Goal: Register for event/course

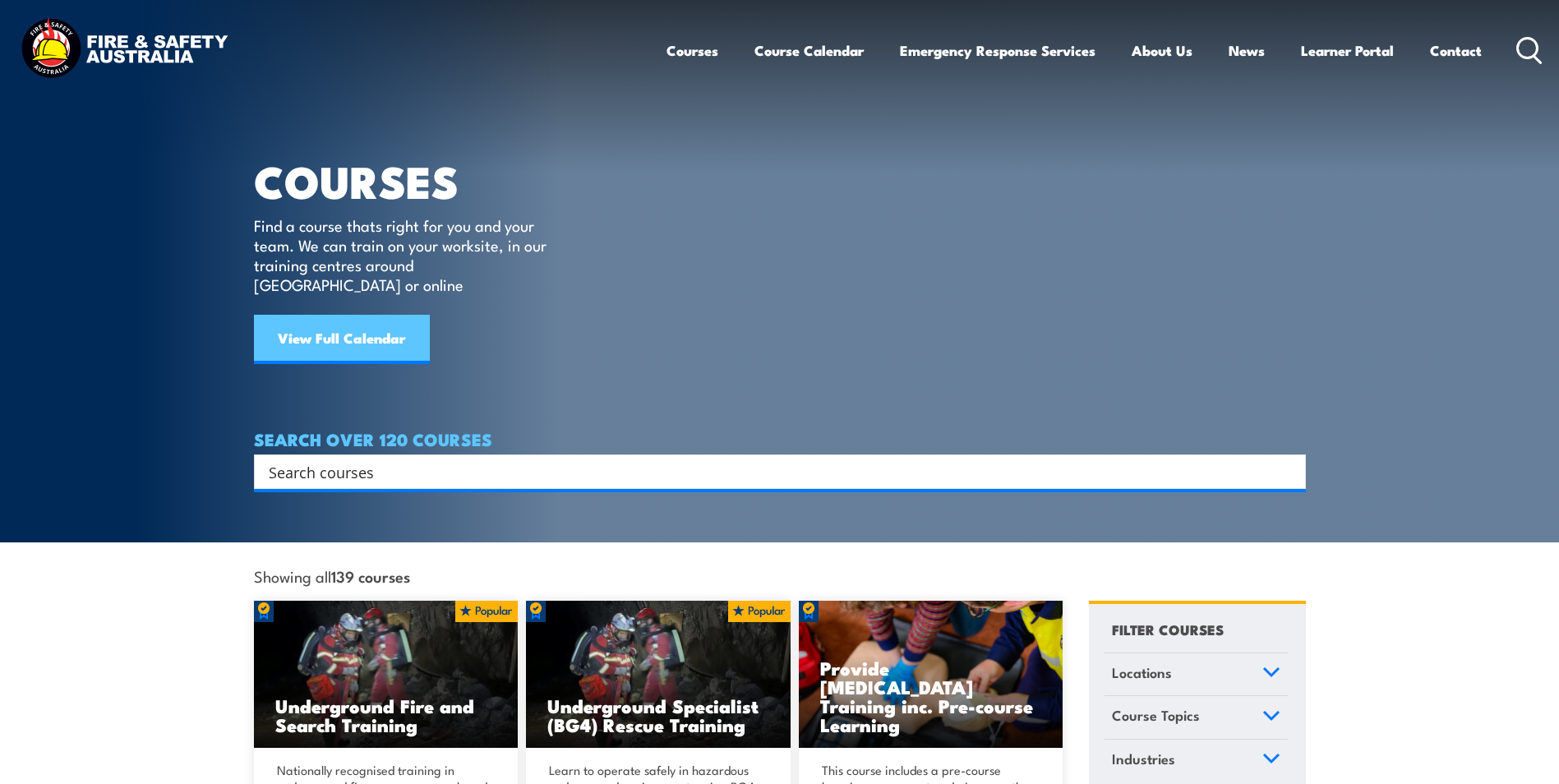
click at [340, 331] on link "View Full Calendar" at bounding box center [341, 339] width 176 height 49
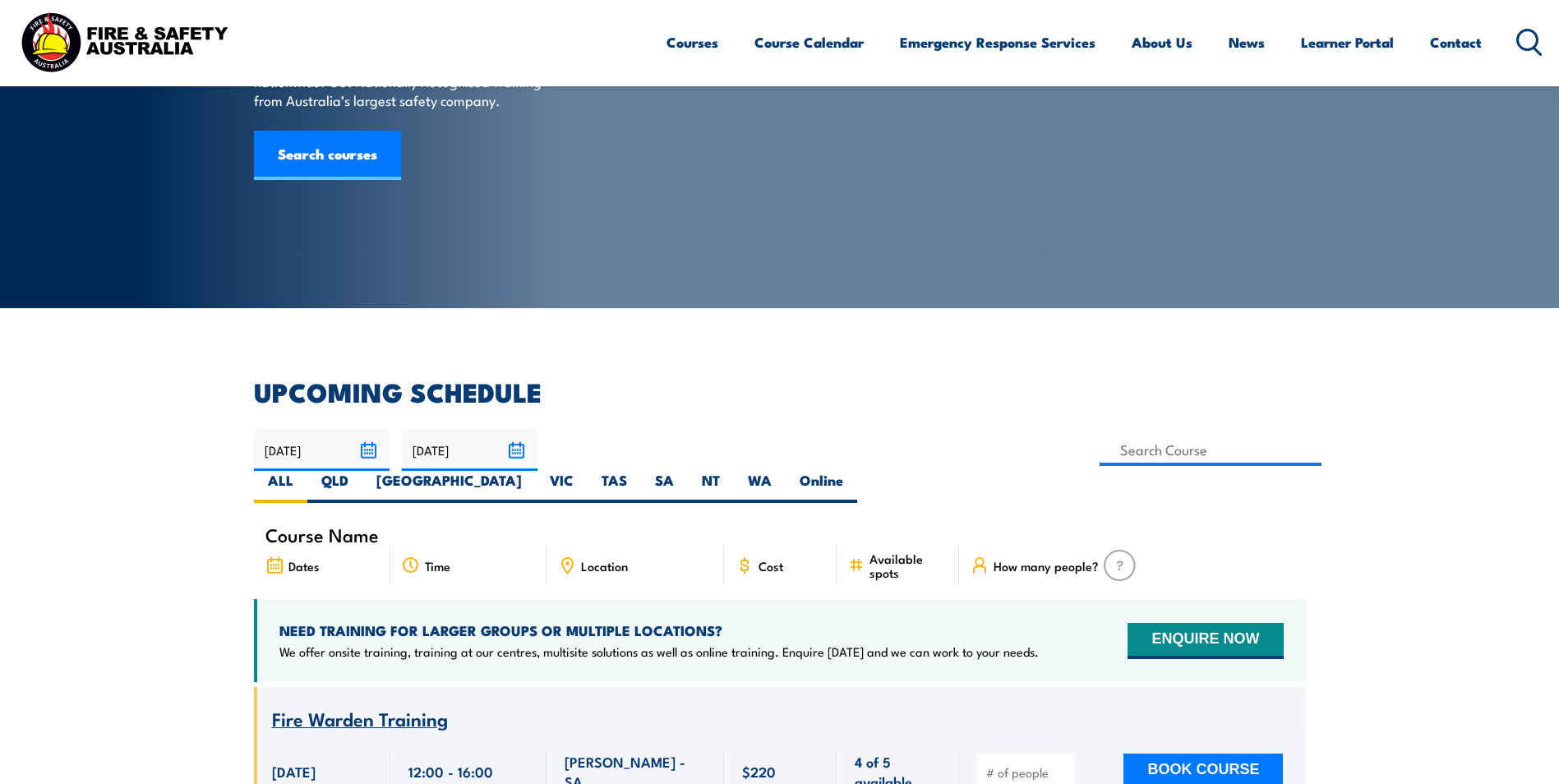
scroll to position [164, 0]
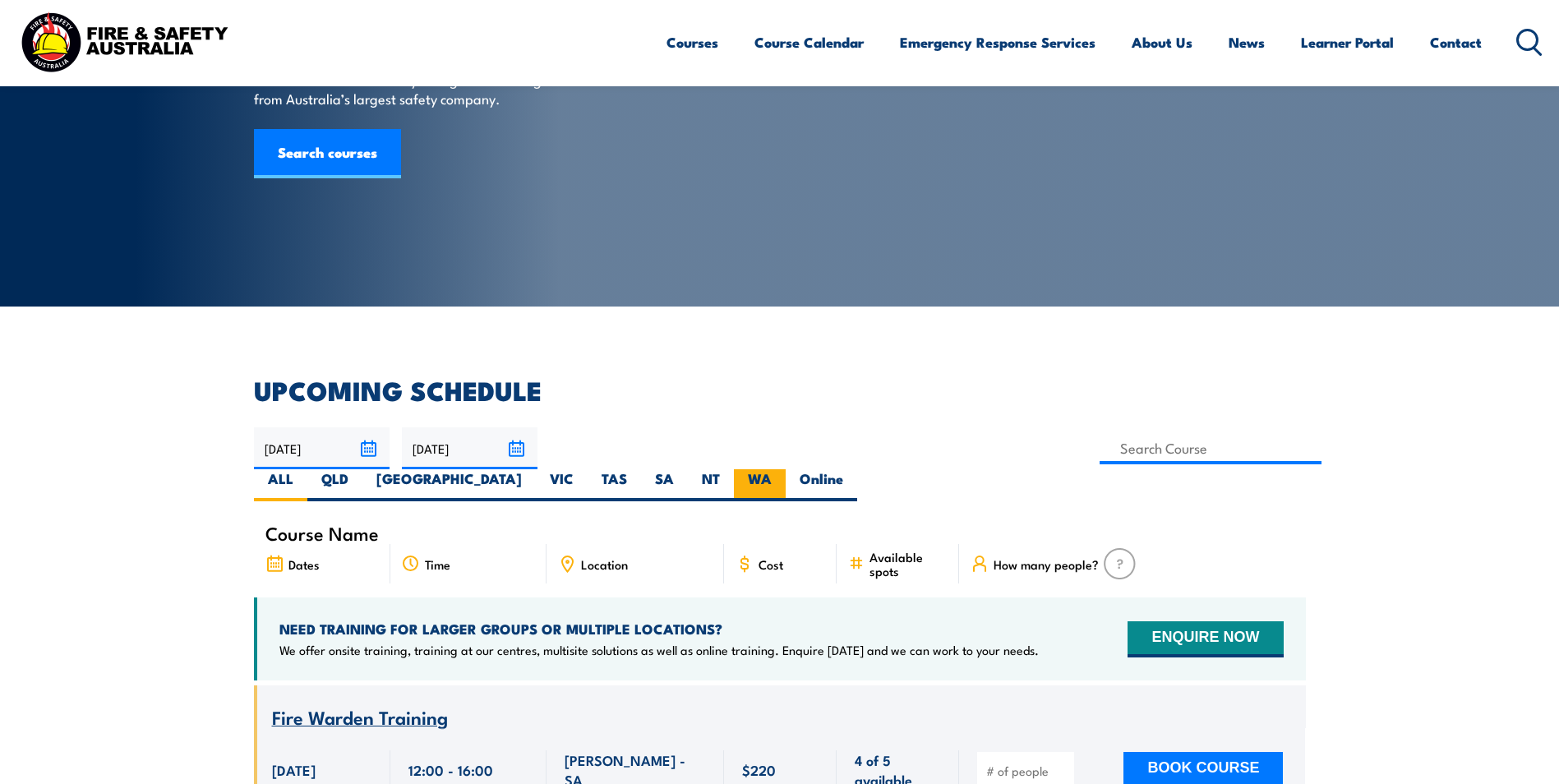
click at [786, 469] on label "WA" at bounding box center [760, 485] width 52 height 32
click at [782, 469] on input "WA" at bounding box center [777, 474] width 11 height 11
radio input "true"
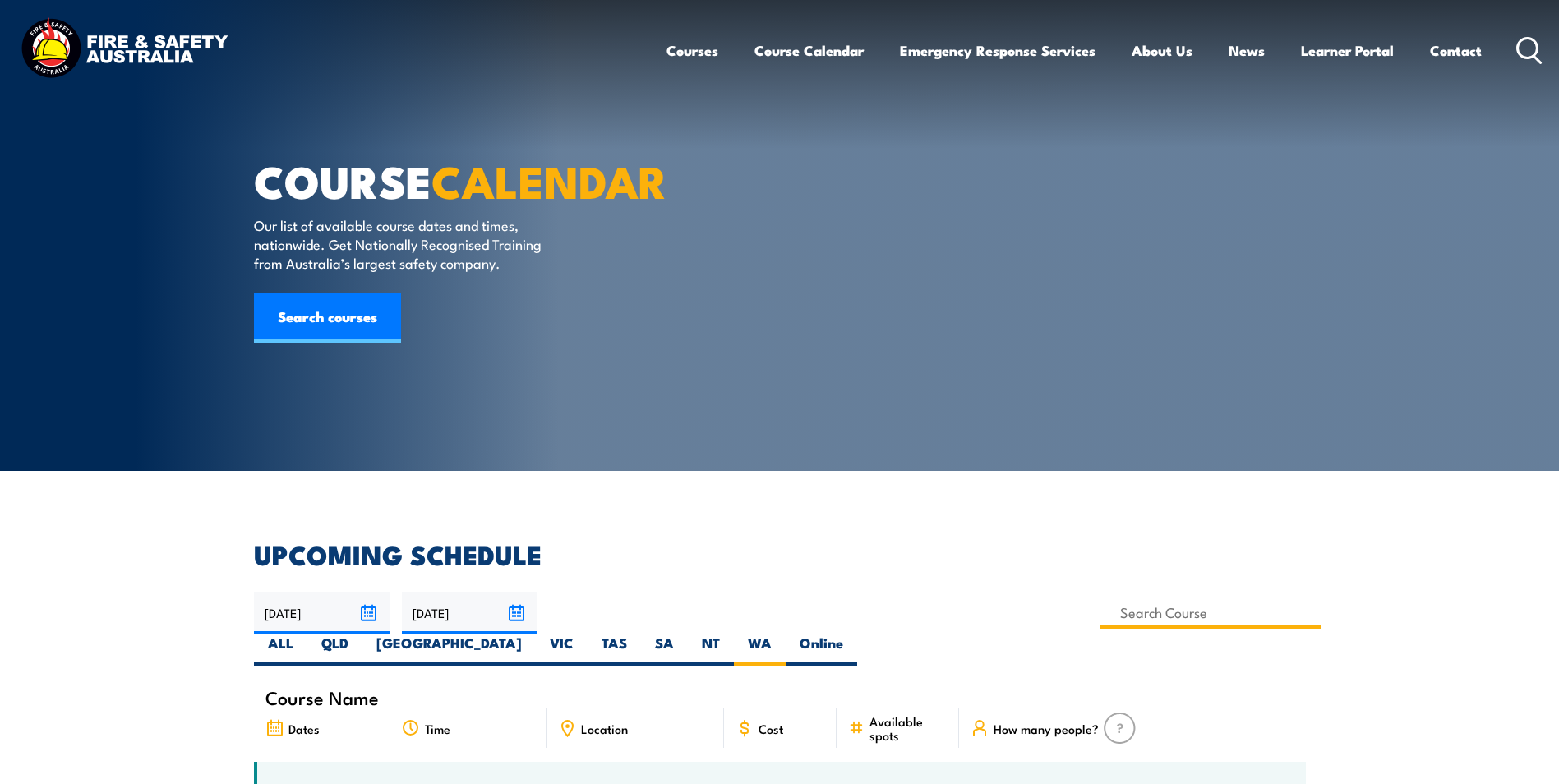
click at [1100, 616] on input at bounding box center [1211, 613] width 223 height 32
type input "Issue Work Permits Training"
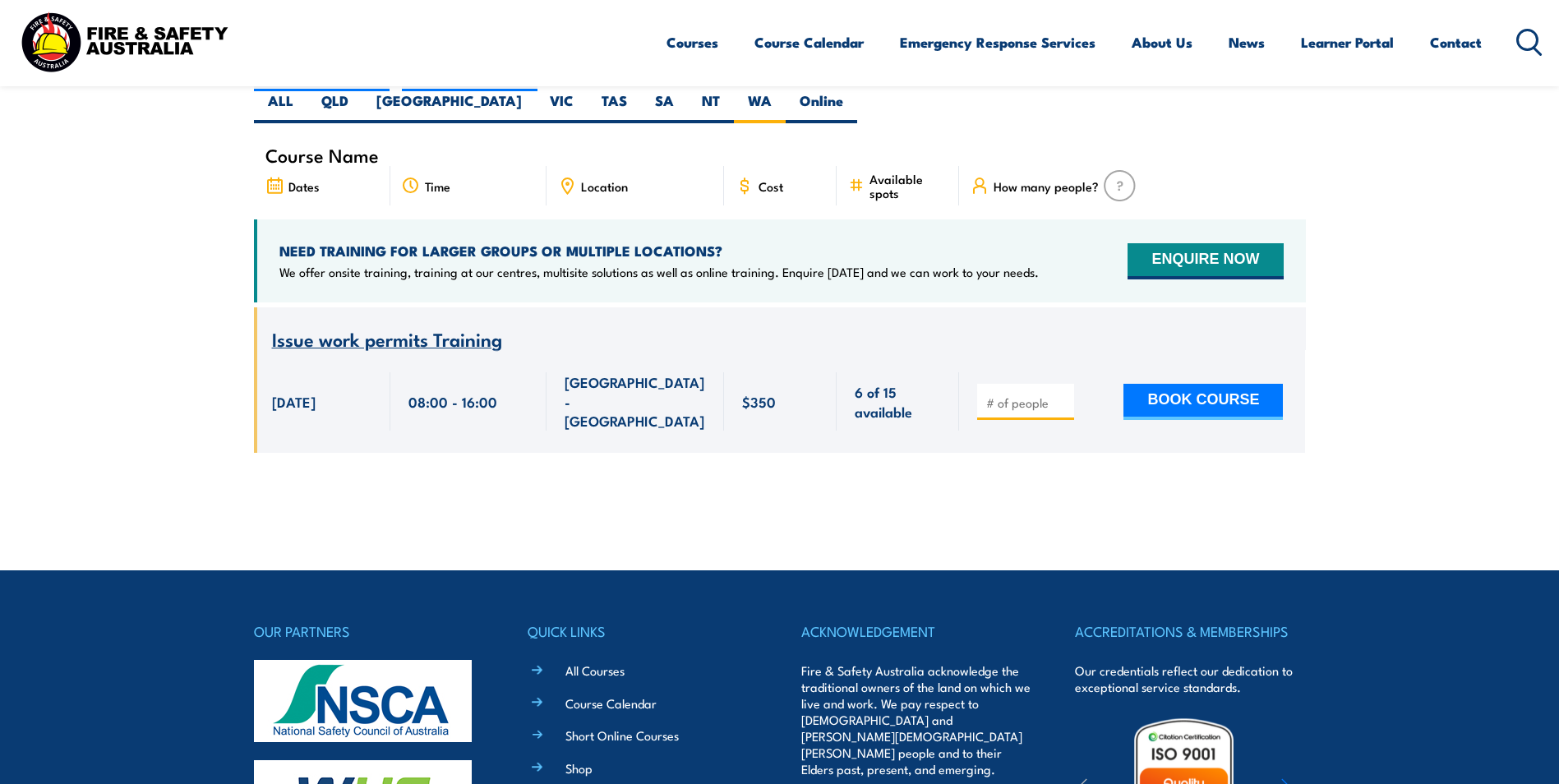
click at [446, 325] on span "Issue work permits Training" at bounding box center [387, 339] width 230 height 28
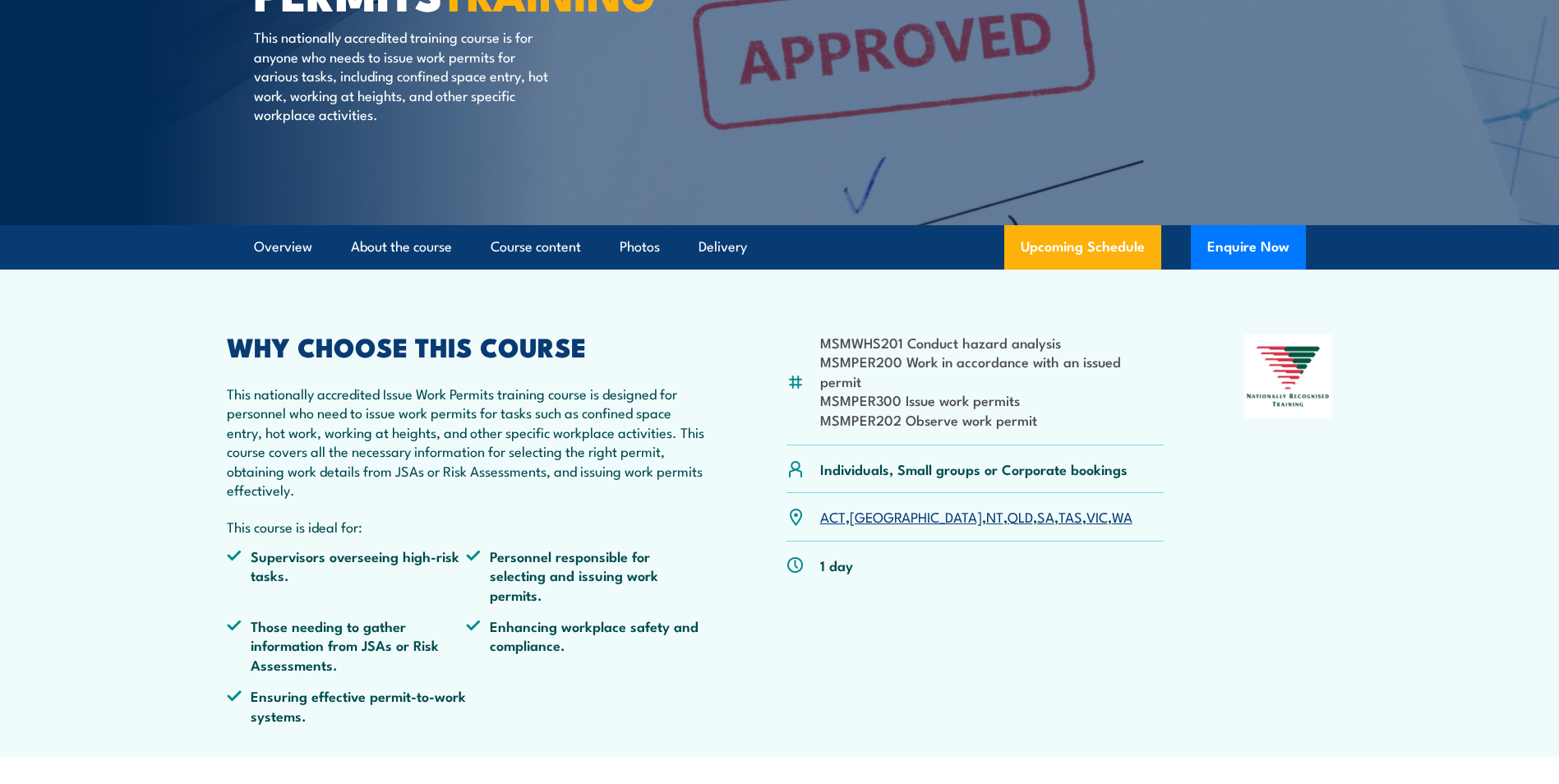
scroll to position [246, 0]
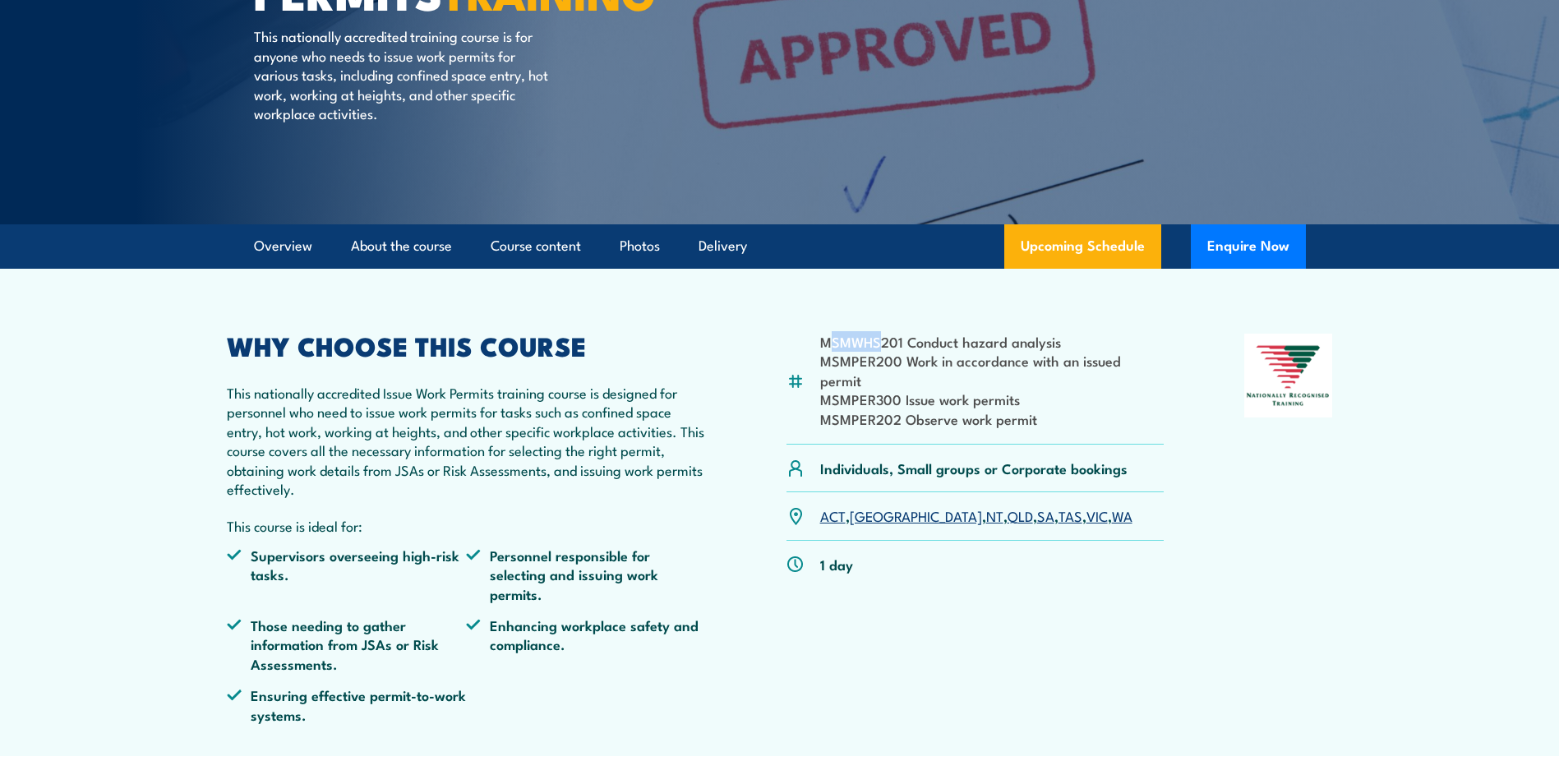
drag, startPoint x: 827, startPoint y: 350, endPoint x: 884, endPoint y: 350, distance: 57.0
click at [884, 350] on li "MSMWHS201 Conduct hazard analysis" at bounding box center [992, 341] width 345 height 19
drag, startPoint x: 884, startPoint y: 350, endPoint x: 833, endPoint y: 349, distance: 51.0
click at [833, 349] on li "MSMWHS201 Conduct hazard analysis" at bounding box center [992, 341] width 345 height 19
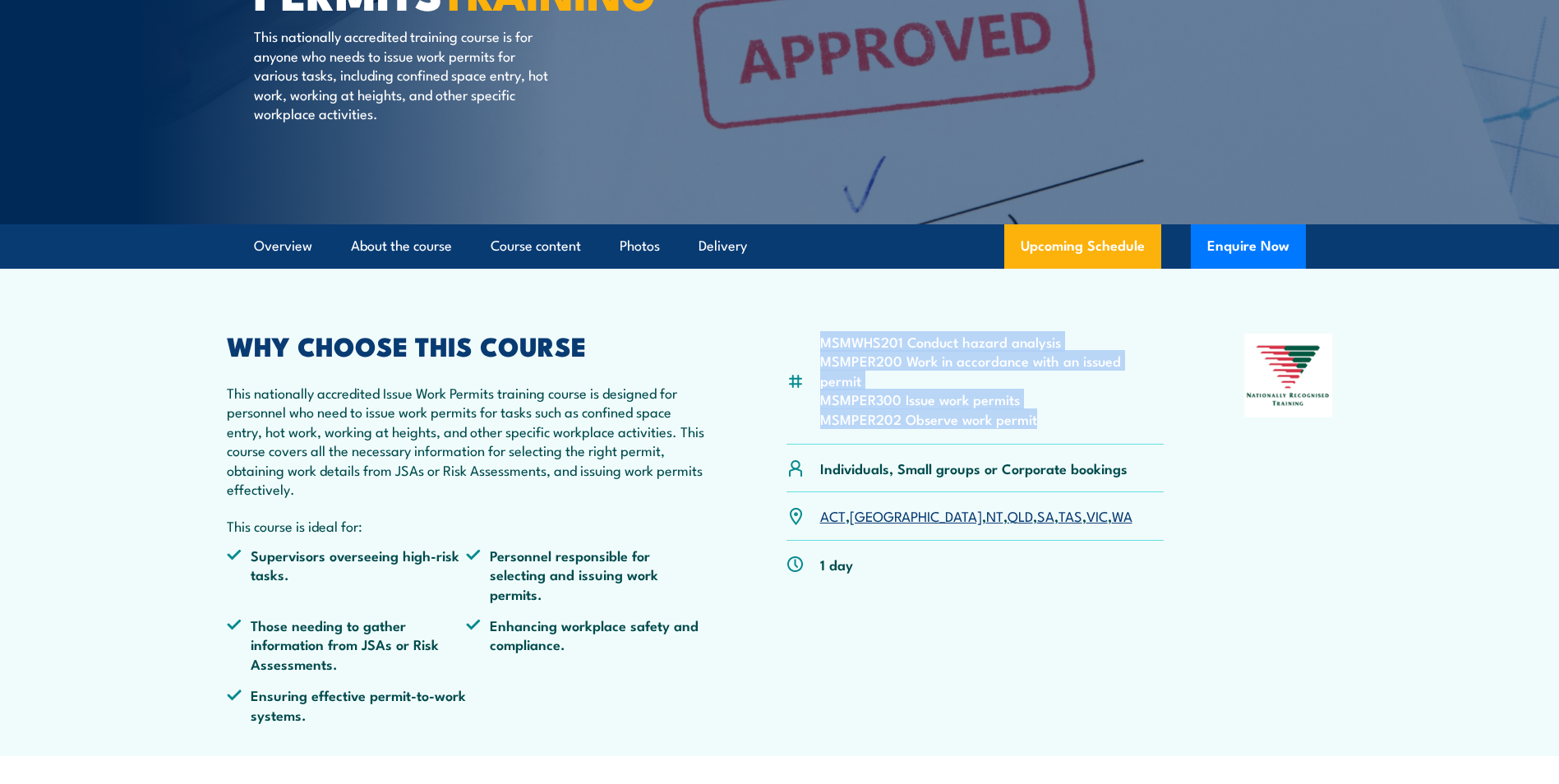
drag, startPoint x: 825, startPoint y: 335, endPoint x: 1044, endPoint y: 397, distance: 227.6
click at [1044, 397] on ul "MSMWHS201 Conduct hazard analysis MSMPER200 Work in accordance with an issued p…" at bounding box center [992, 380] width 345 height 97
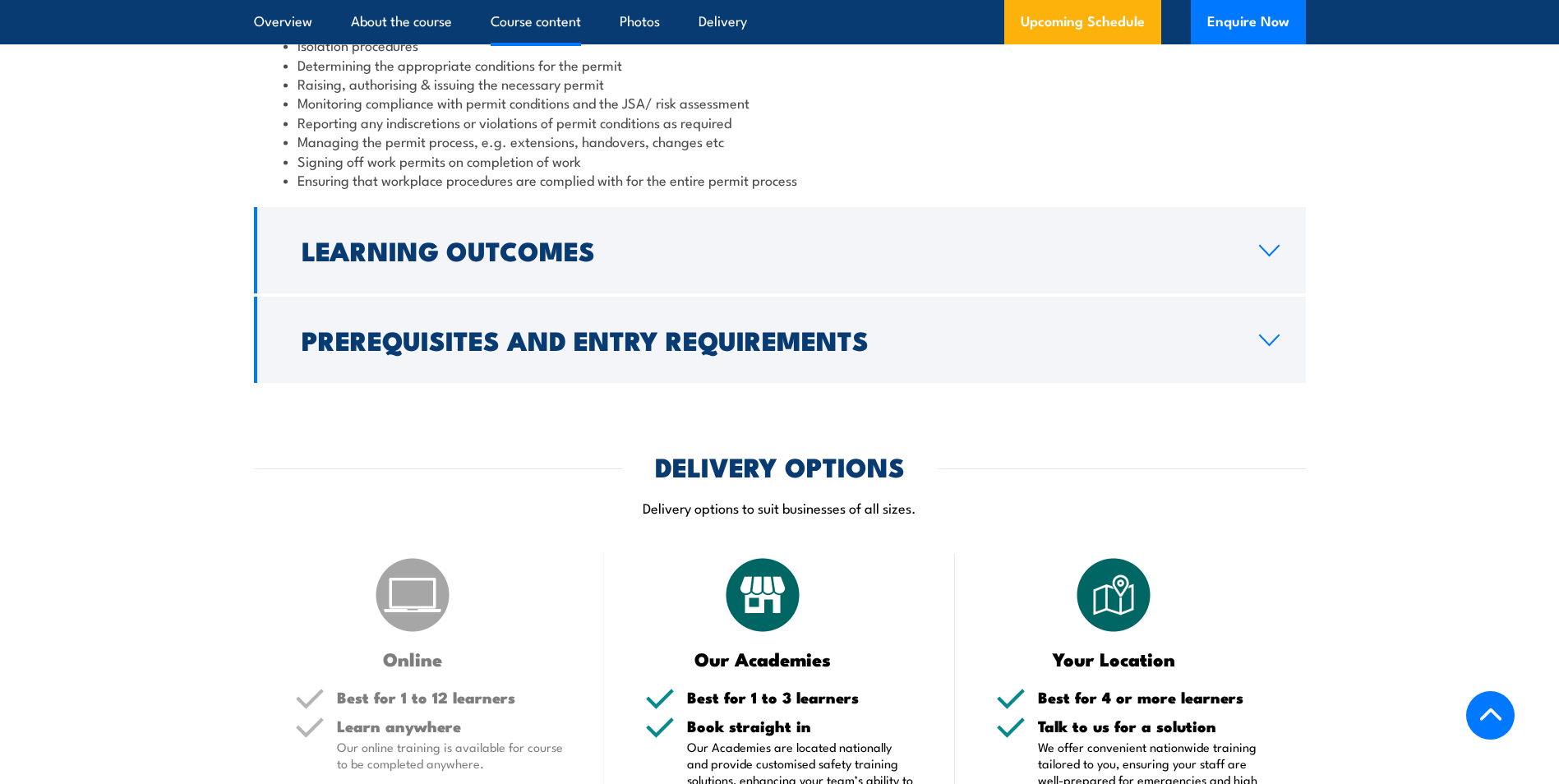
scroll to position [1725, 0]
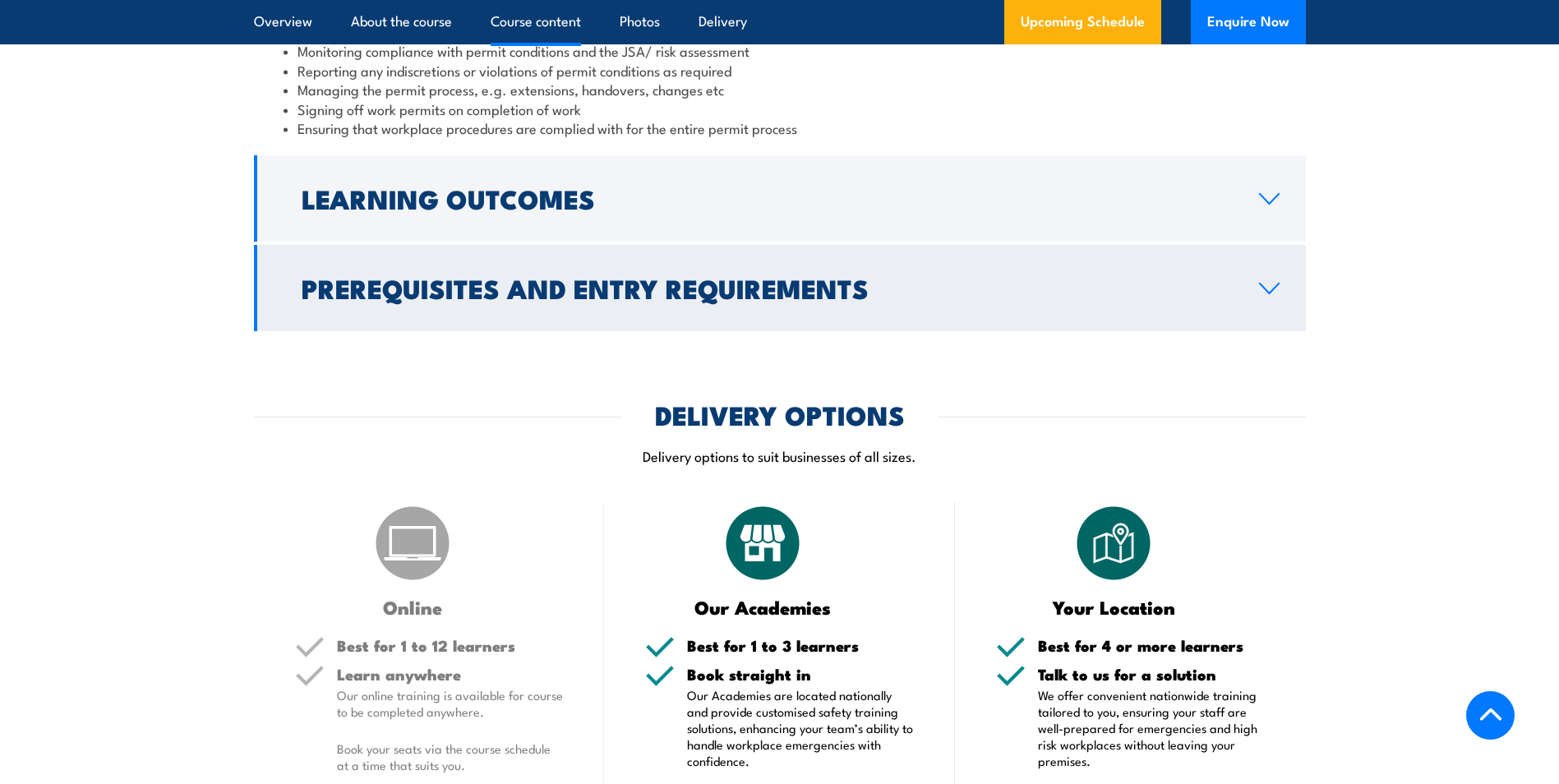
click at [806, 290] on h2 "Prerequisites and Entry Requirements" at bounding box center [767, 288] width 931 height 23
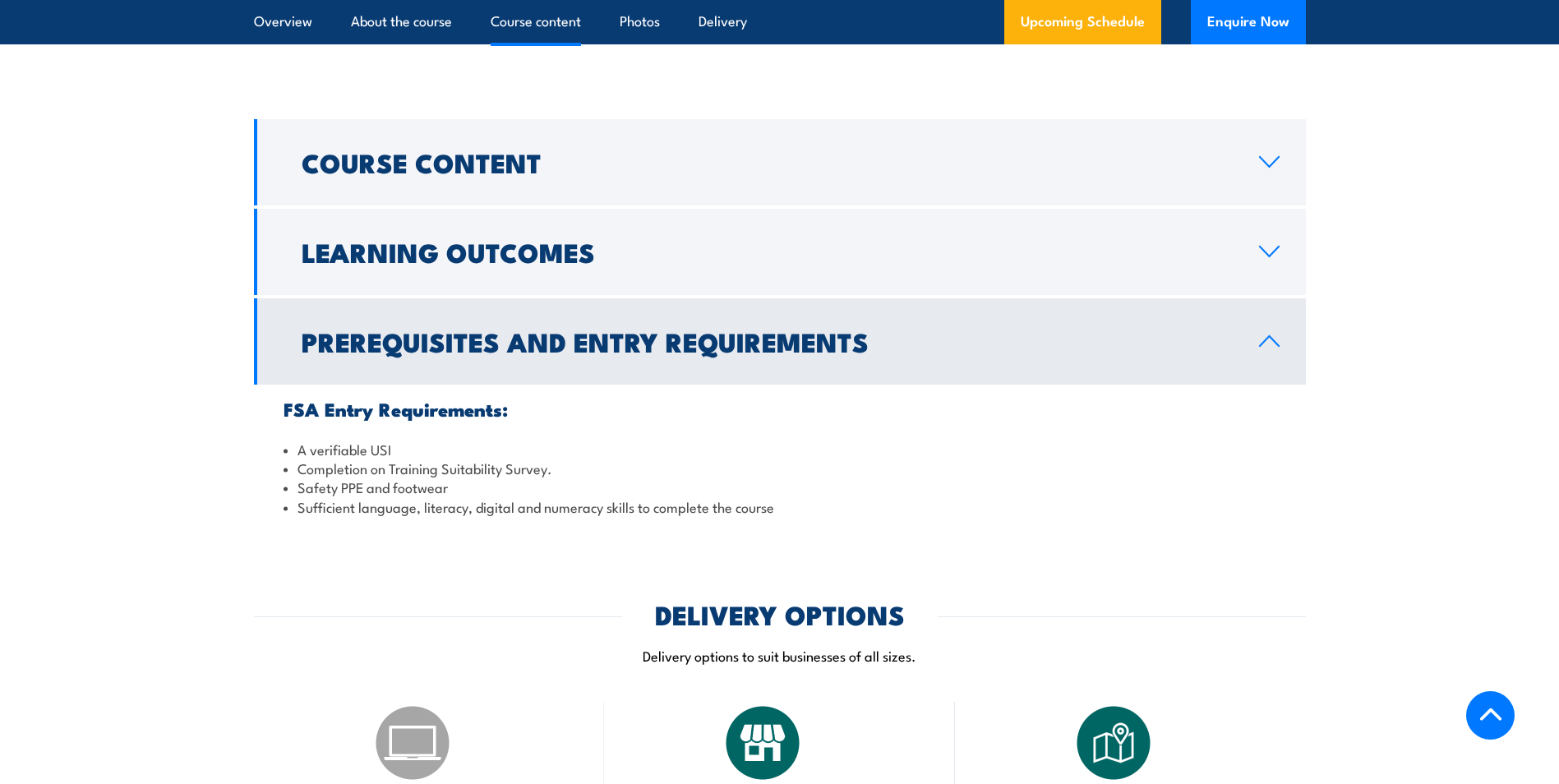
scroll to position [1387, 0]
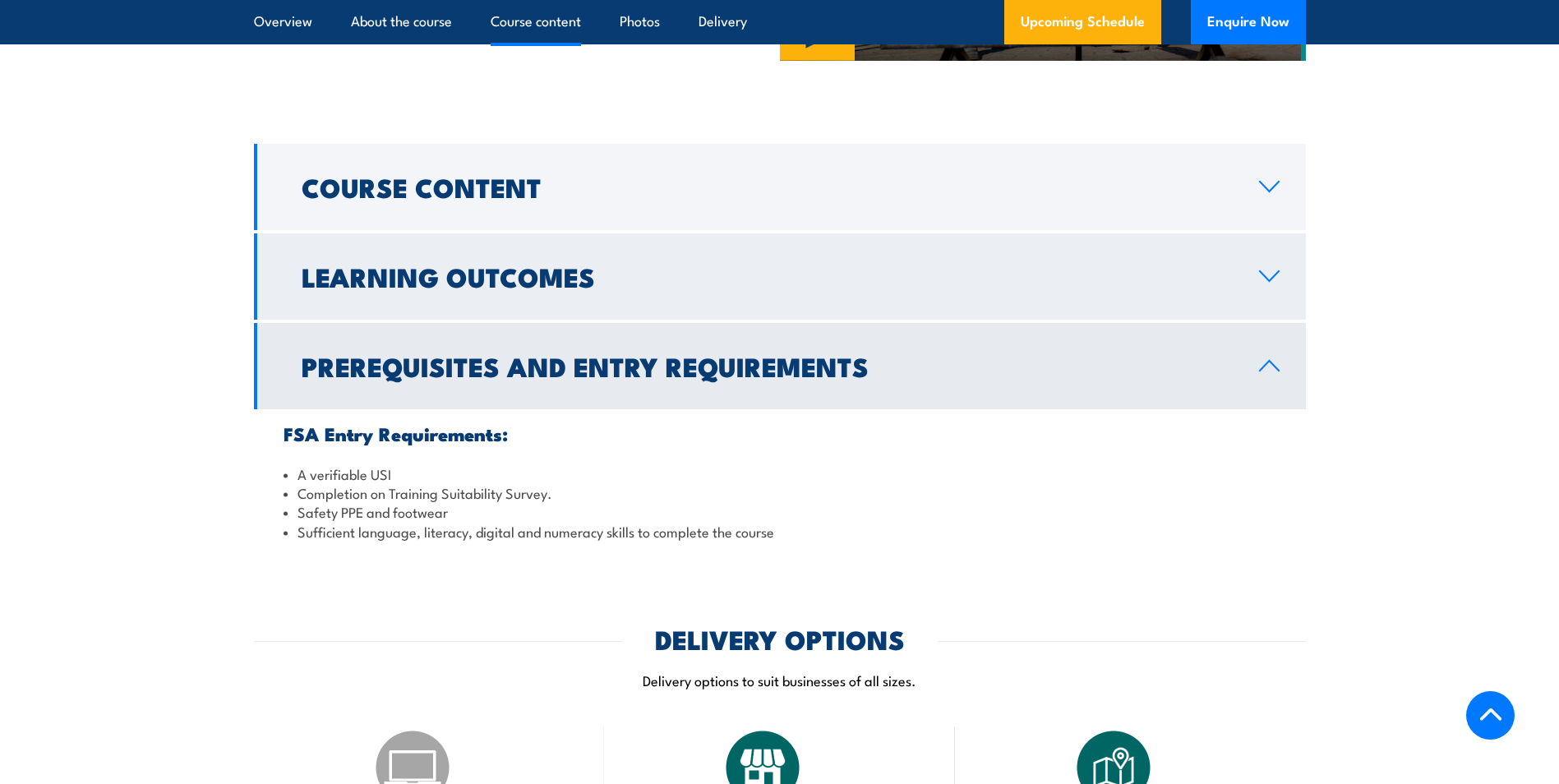
click at [698, 287] on h2 "Learning Outcomes" at bounding box center [767, 276] width 931 height 23
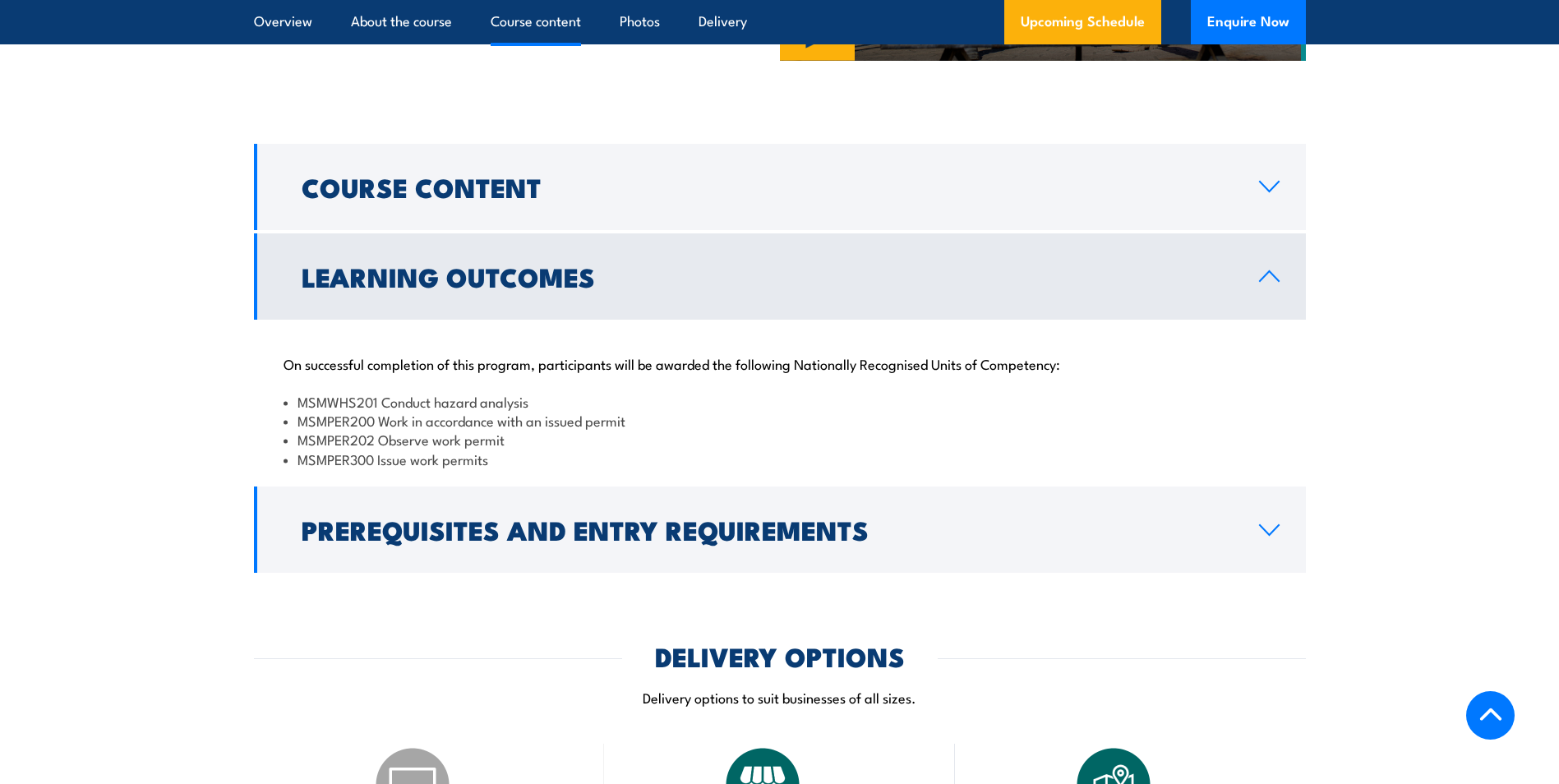
scroll to position [1306, 0]
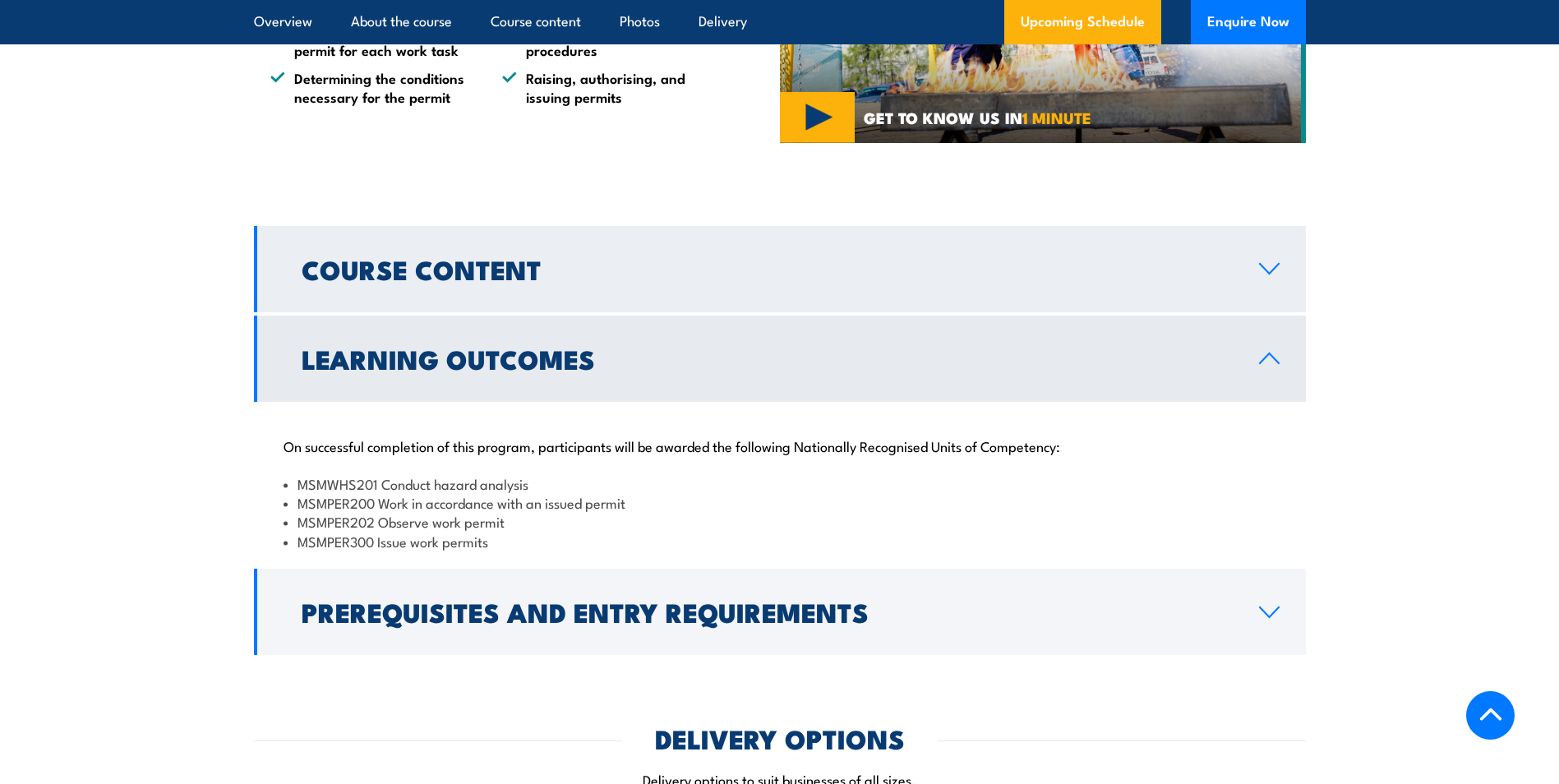
click at [695, 305] on link "Course Content" at bounding box center [780, 269] width 1052 height 87
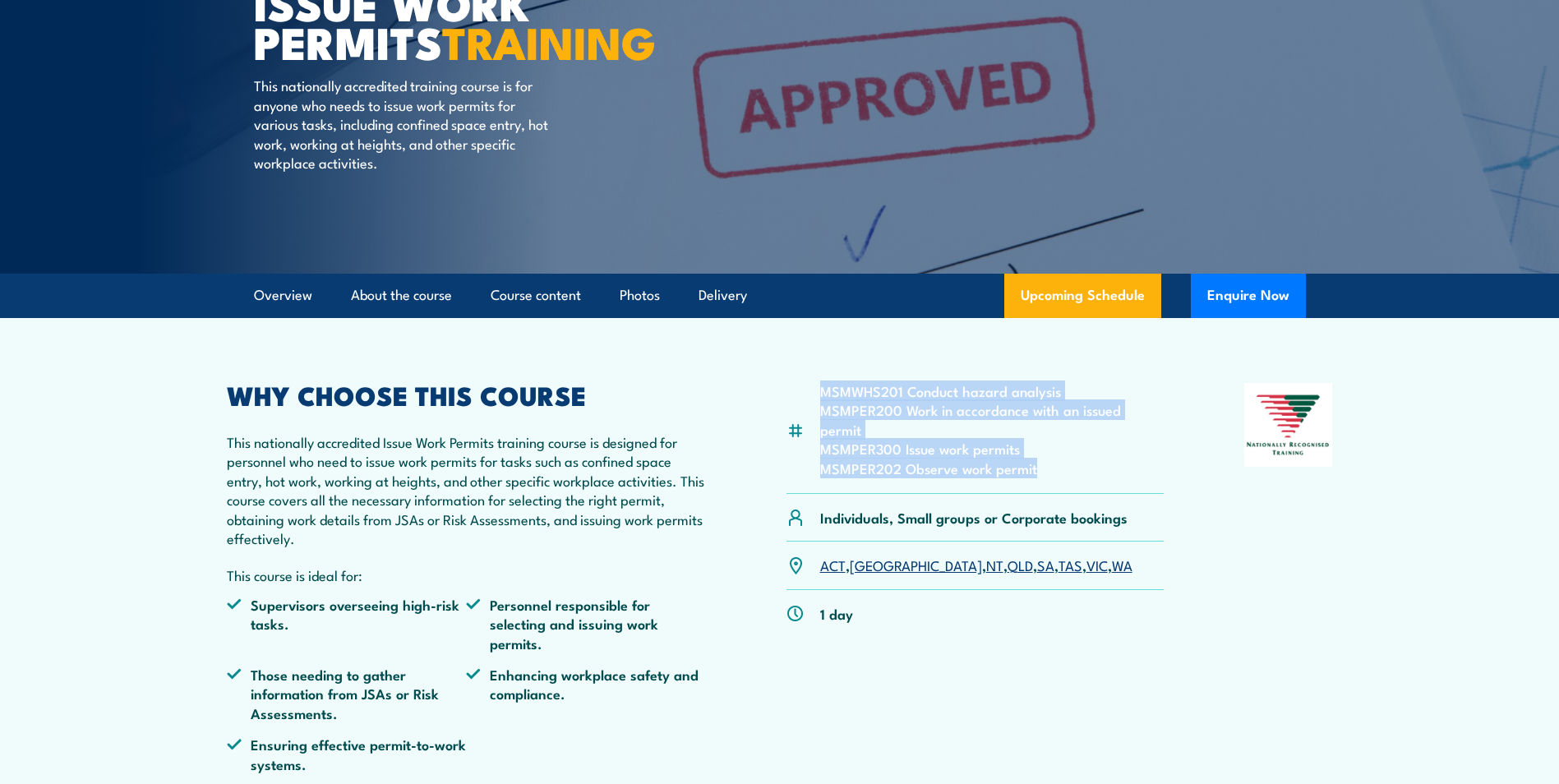
scroll to position [237, 0]
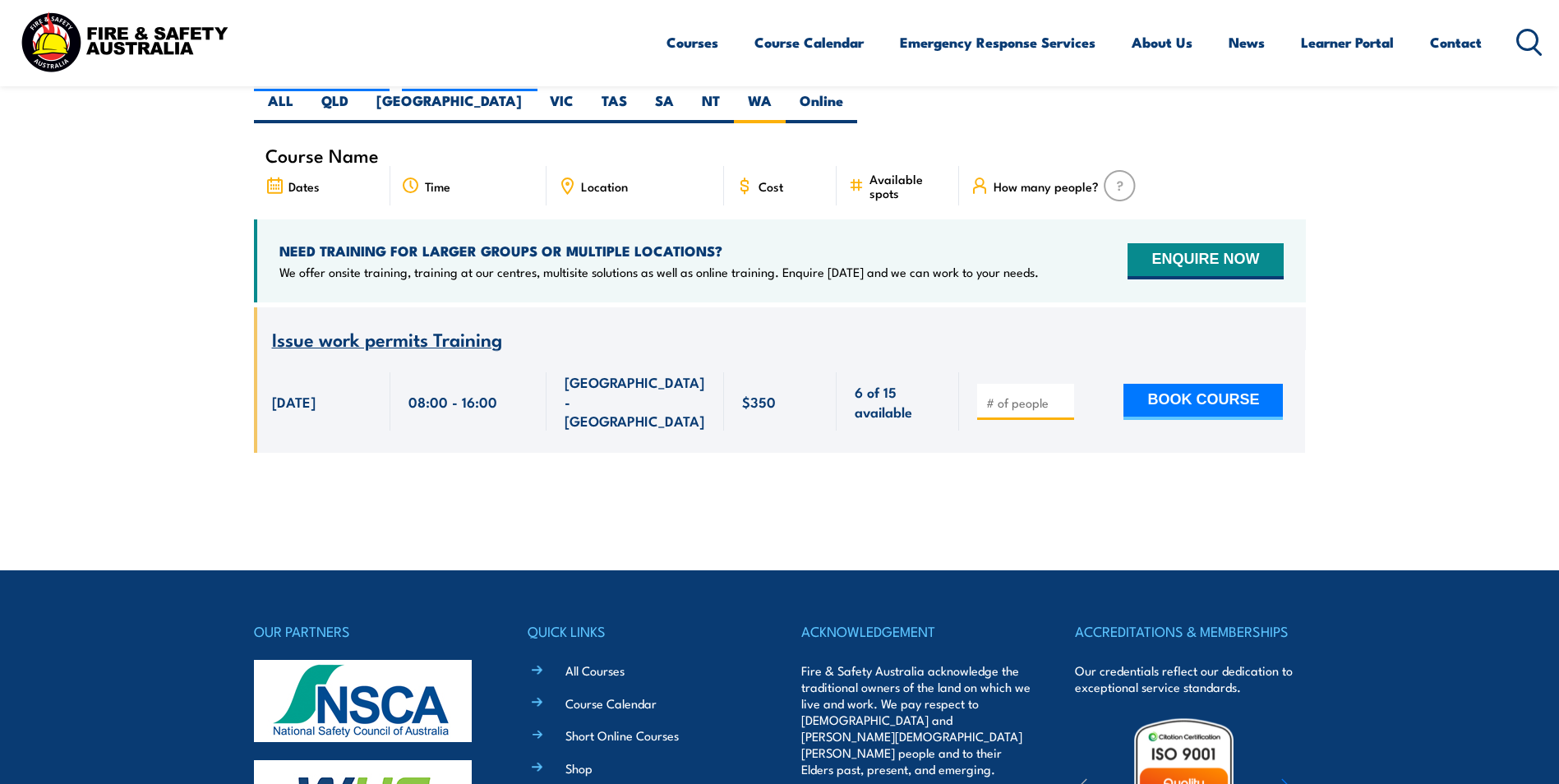
click at [1035, 394] on input "number" at bounding box center [1027, 403] width 82 height 17
type input "1"
drag, startPoint x: 1015, startPoint y: 418, endPoint x: 1048, endPoint y: 423, distance: 33.4
click at [1017, 419] on div "Course Name Issue work permits Training 22 September 2025" at bounding box center [780, 392] width 1052 height 170
click at [1184, 384] on button "BOOK COURSE" at bounding box center [1203, 401] width 160 height 36
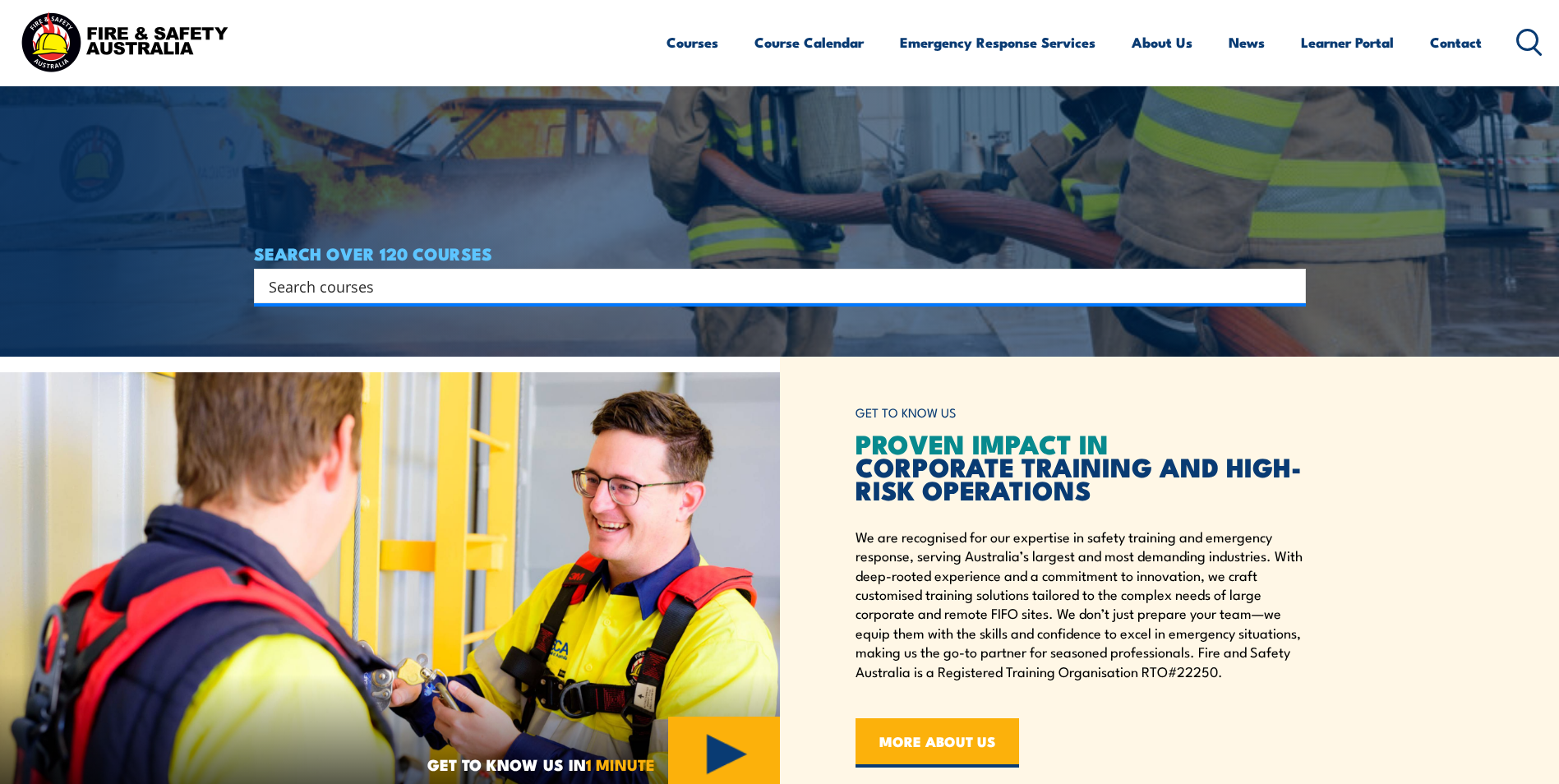
scroll to position [131, 0]
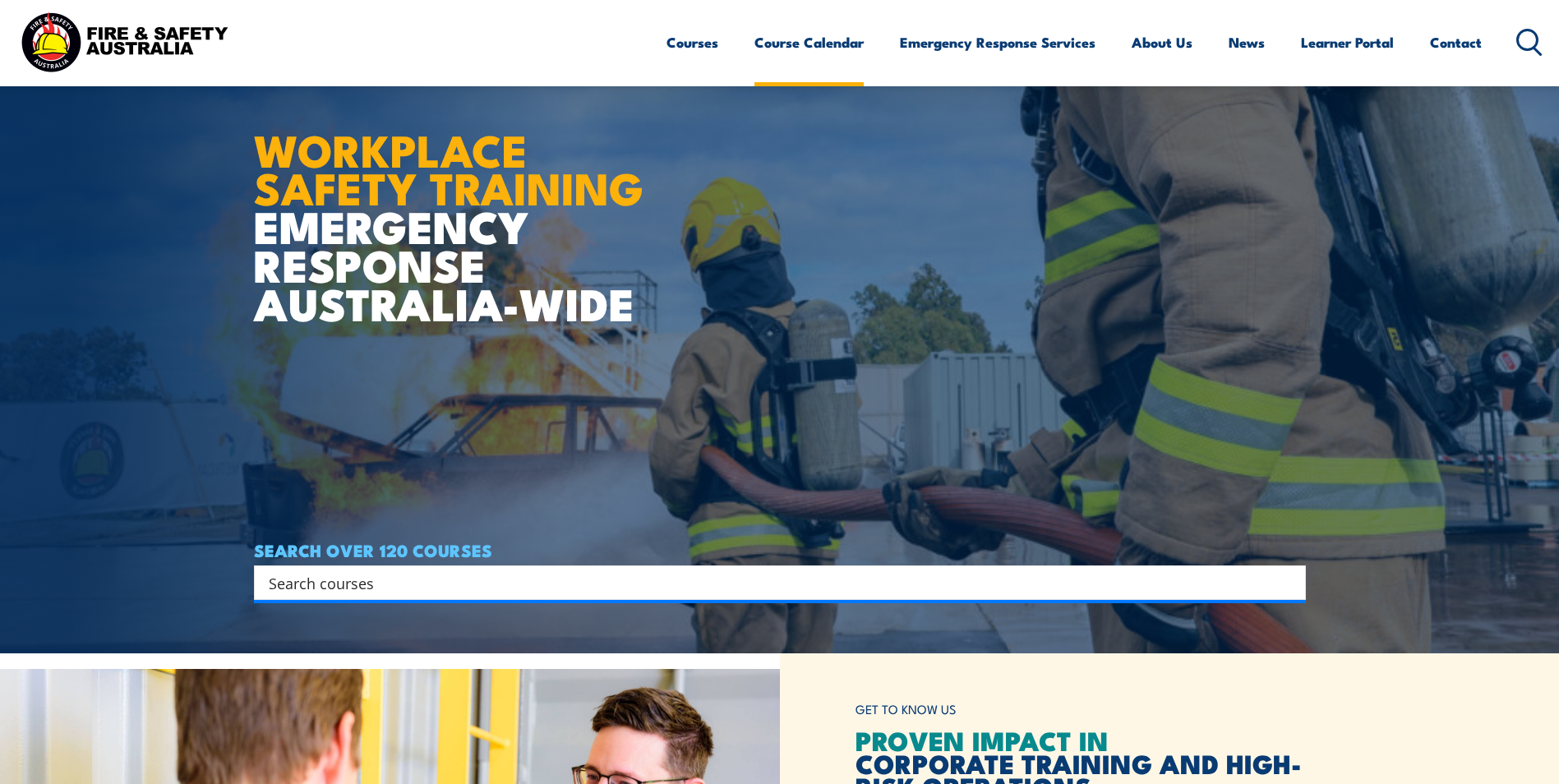
click at [782, 43] on link "Course Calendar" at bounding box center [808, 42] width 109 height 43
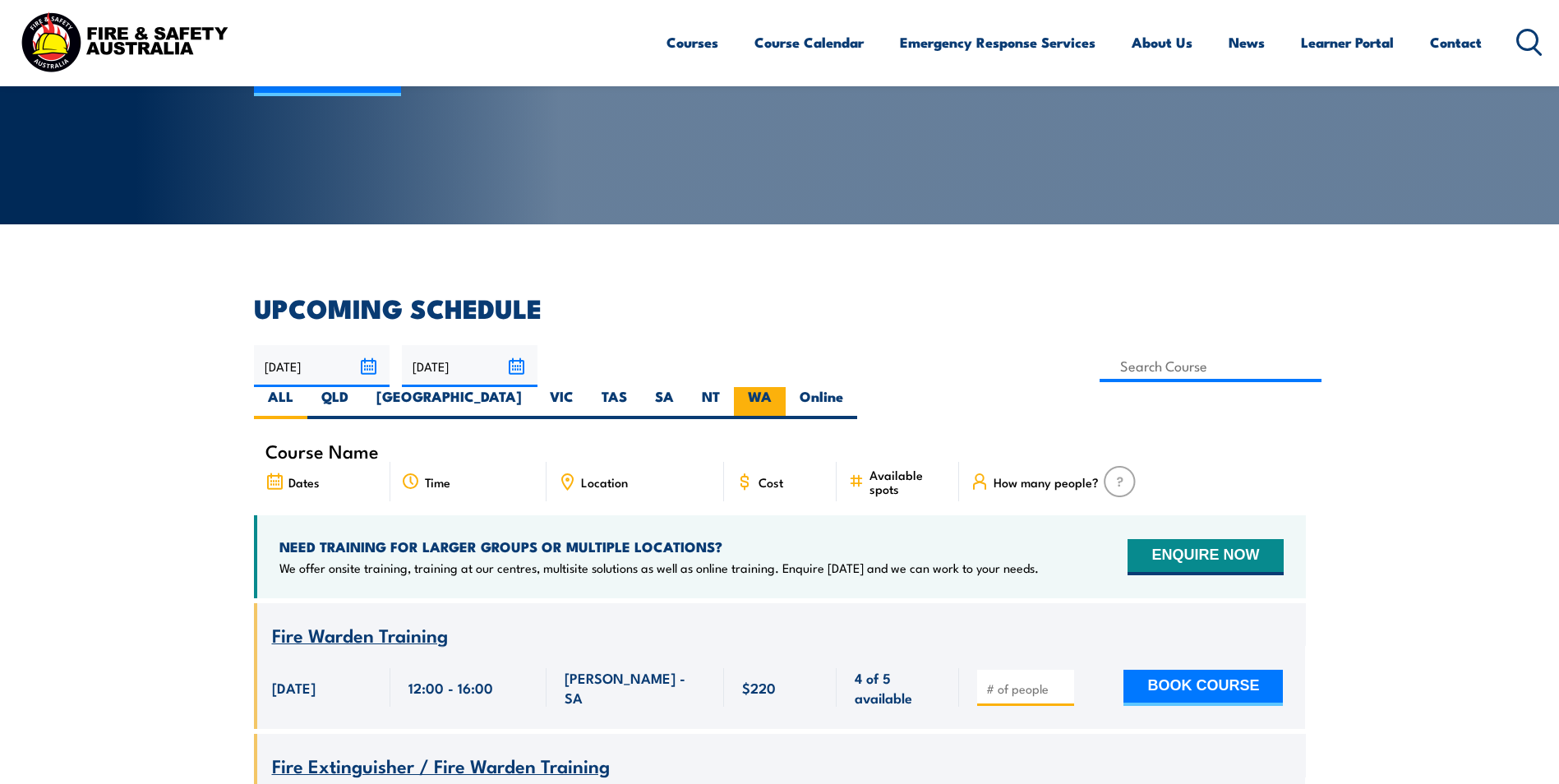
click at [786, 387] on label "WA" at bounding box center [760, 403] width 52 height 32
click at [782, 387] on input "WA" at bounding box center [777, 392] width 11 height 11
radio input "true"
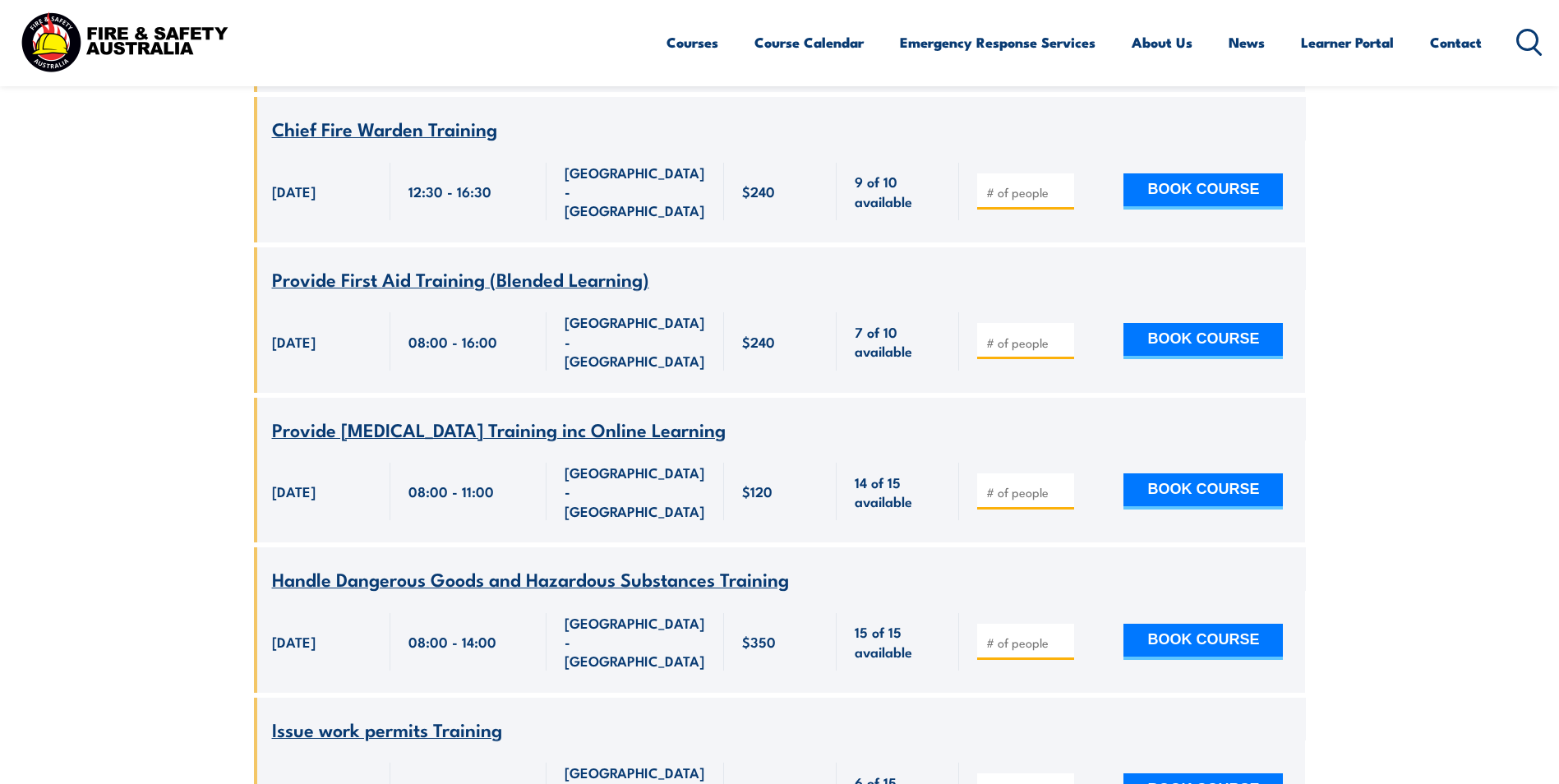
scroll to position [2350, 0]
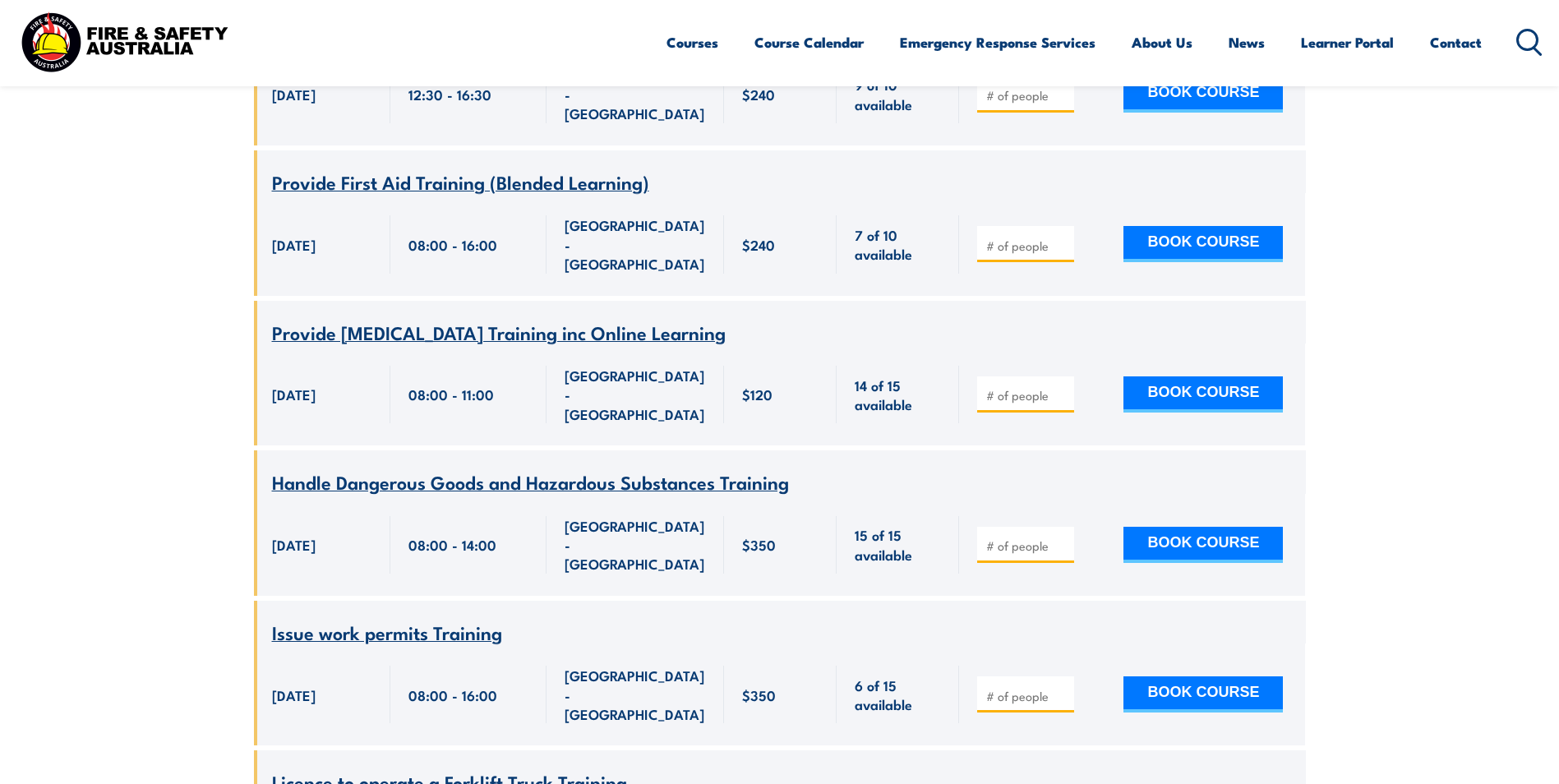
click at [437, 618] on span "Issue work permits Training" at bounding box center [387, 632] width 230 height 28
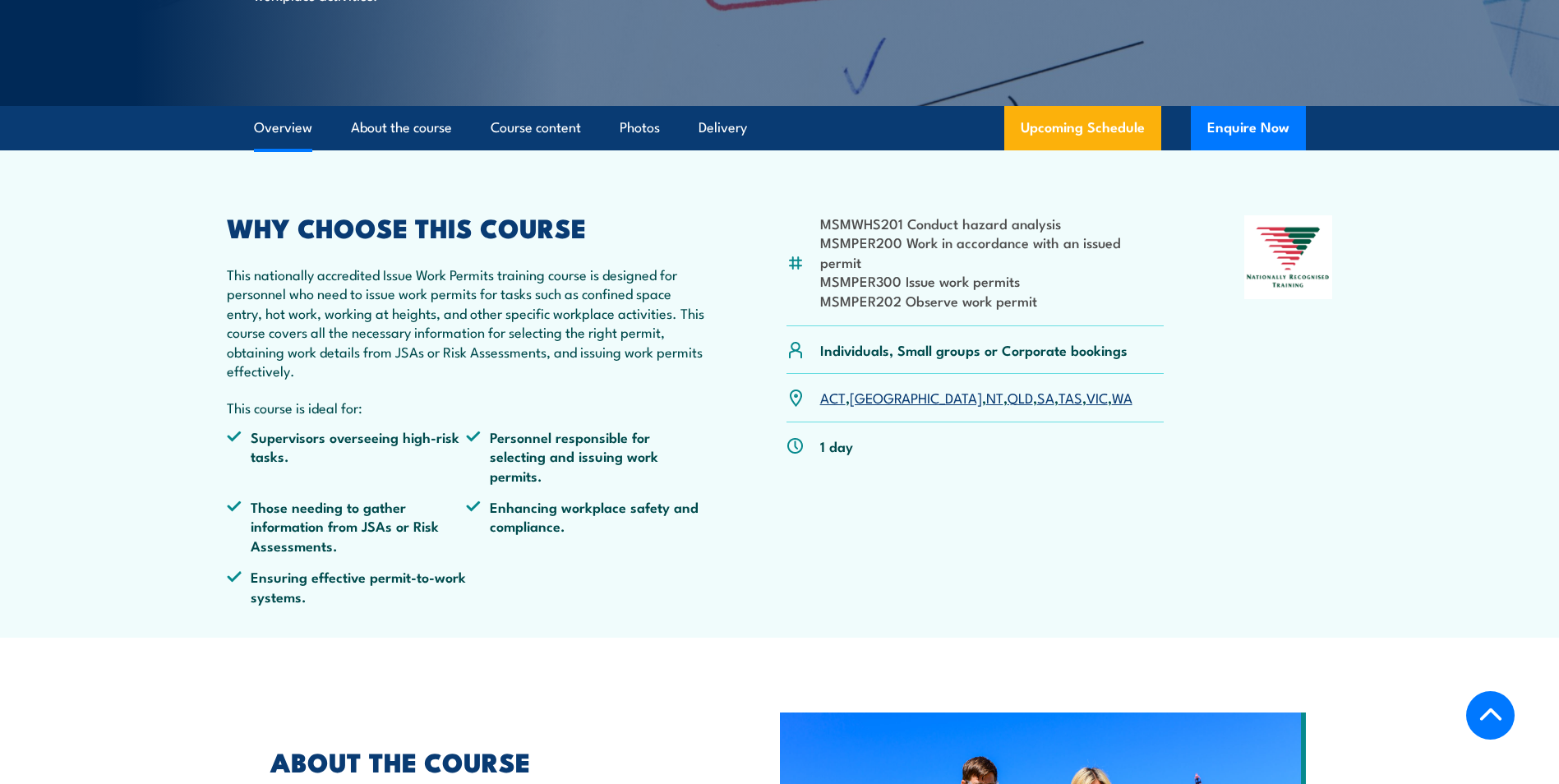
scroll to position [329, 0]
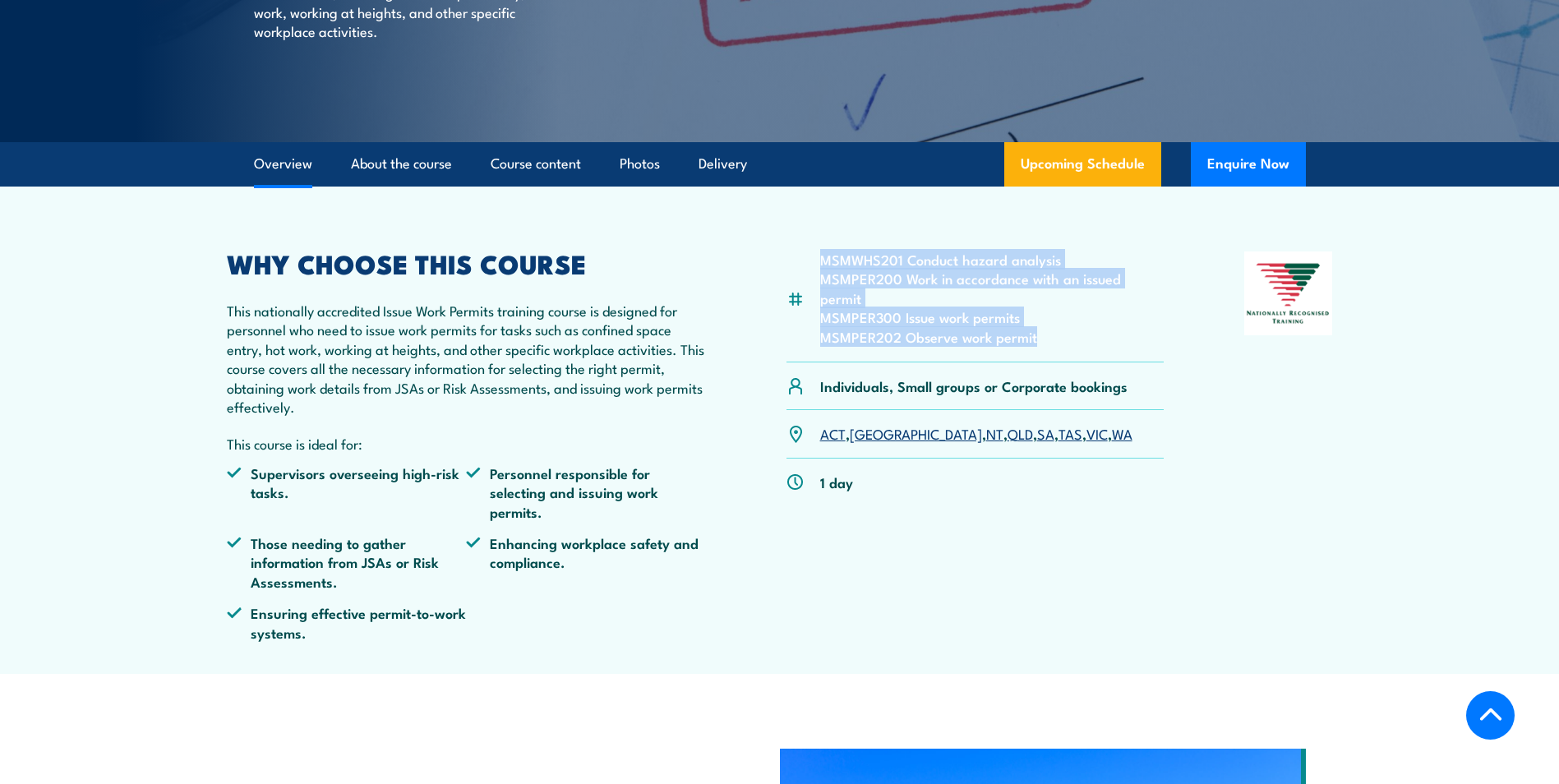
drag, startPoint x: 1038, startPoint y: 318, endPoint x: 820, endPoint y: 265, distance: 224.4
click at [820, 265] on ul "MSMWHS201 Conduct hazard analysis MSMPER200 Work in accordance with an issued p…" at bounding box center [992, 298] width 345 height 97
copy ul "MSMWHS201 Conduct hazard analysis MSMPER200 Work in accordance with an issued p…"
click at [1112, 423] on link "WA" at bounding box center [1122, 433] width 21 height 20
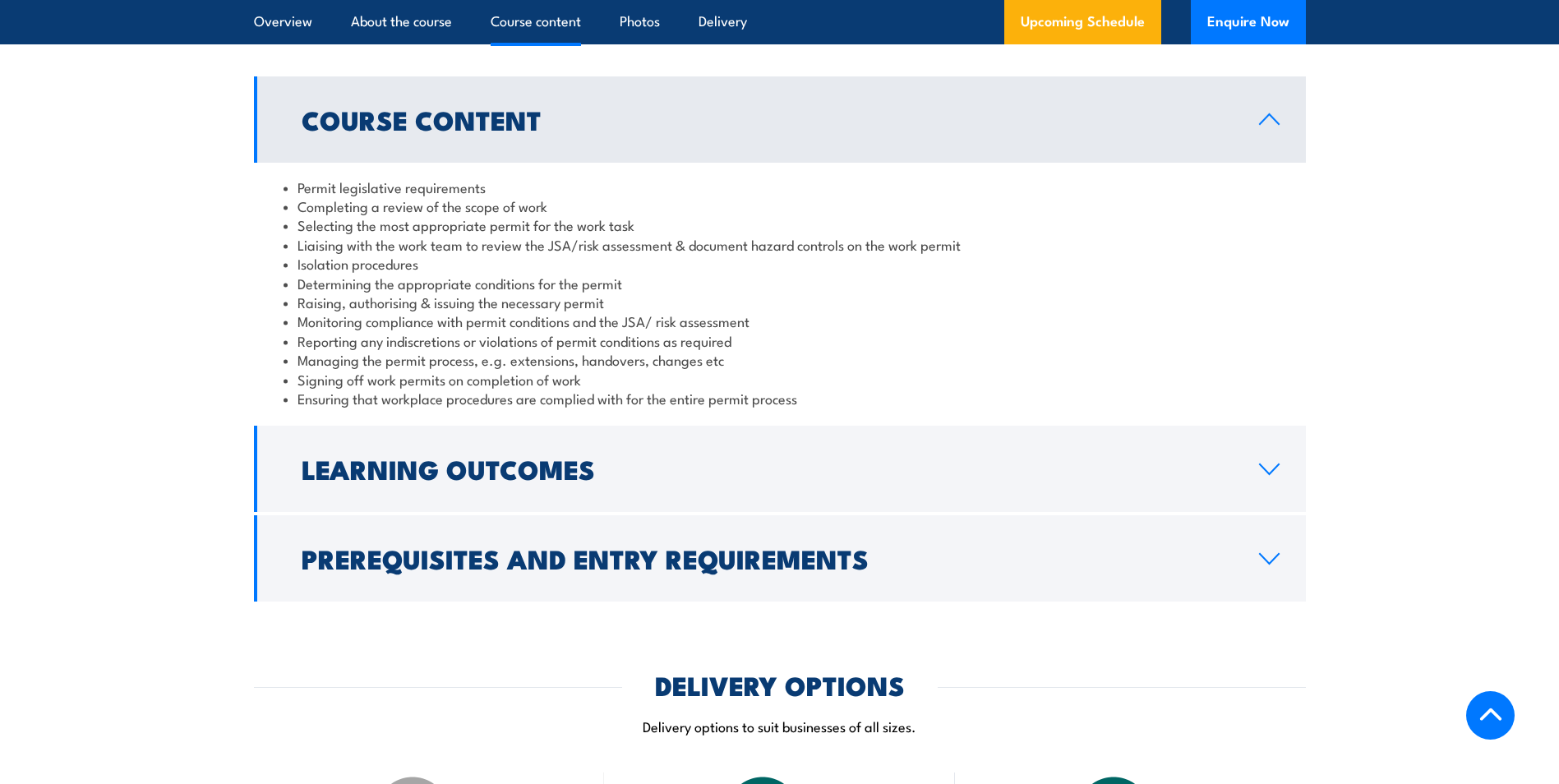
scroll to position [1556, 0]
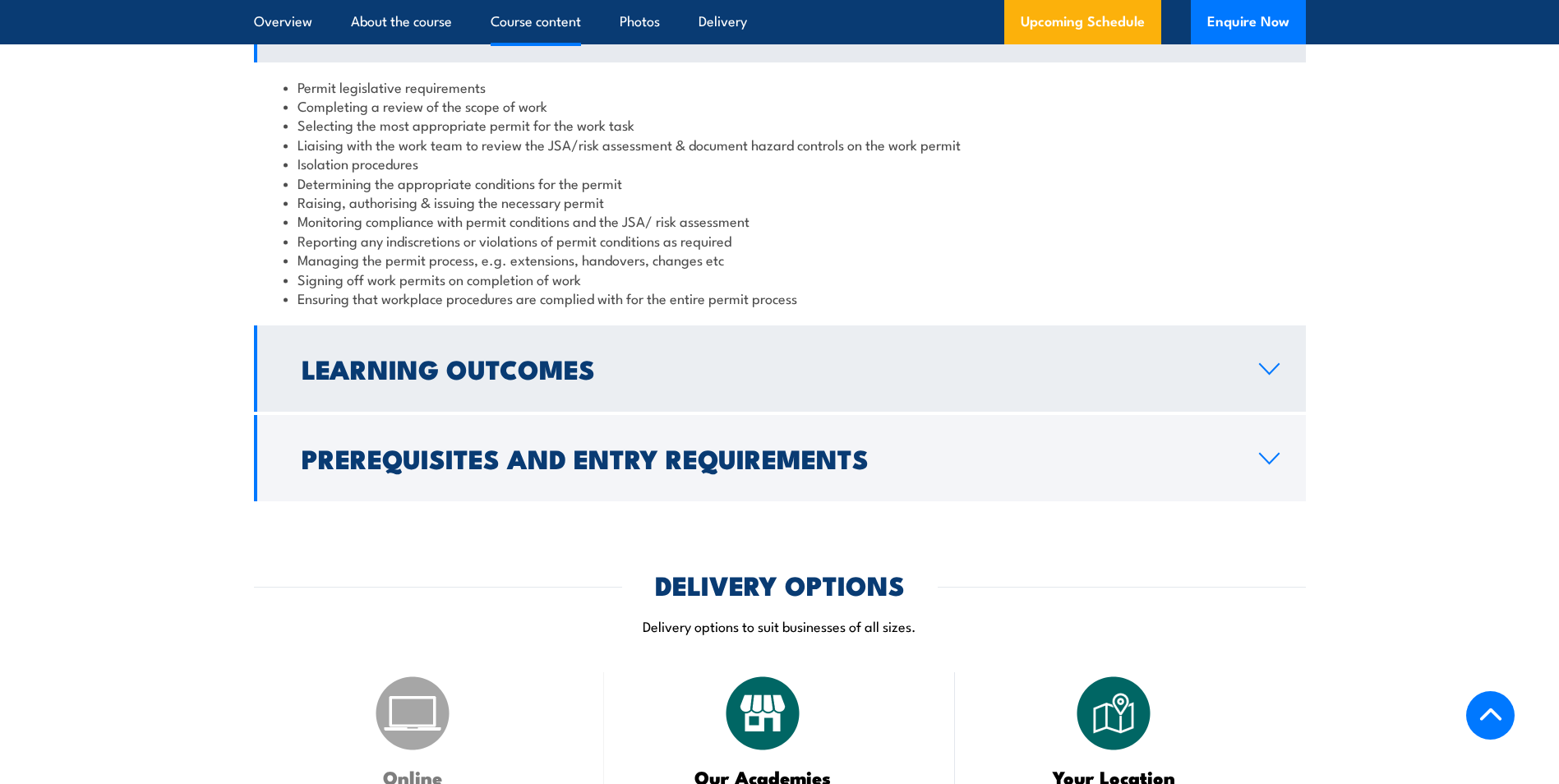
click at [794, 370] on h2 "Learning Outcomes" at bounding box center [767, 368] width 931 height 23
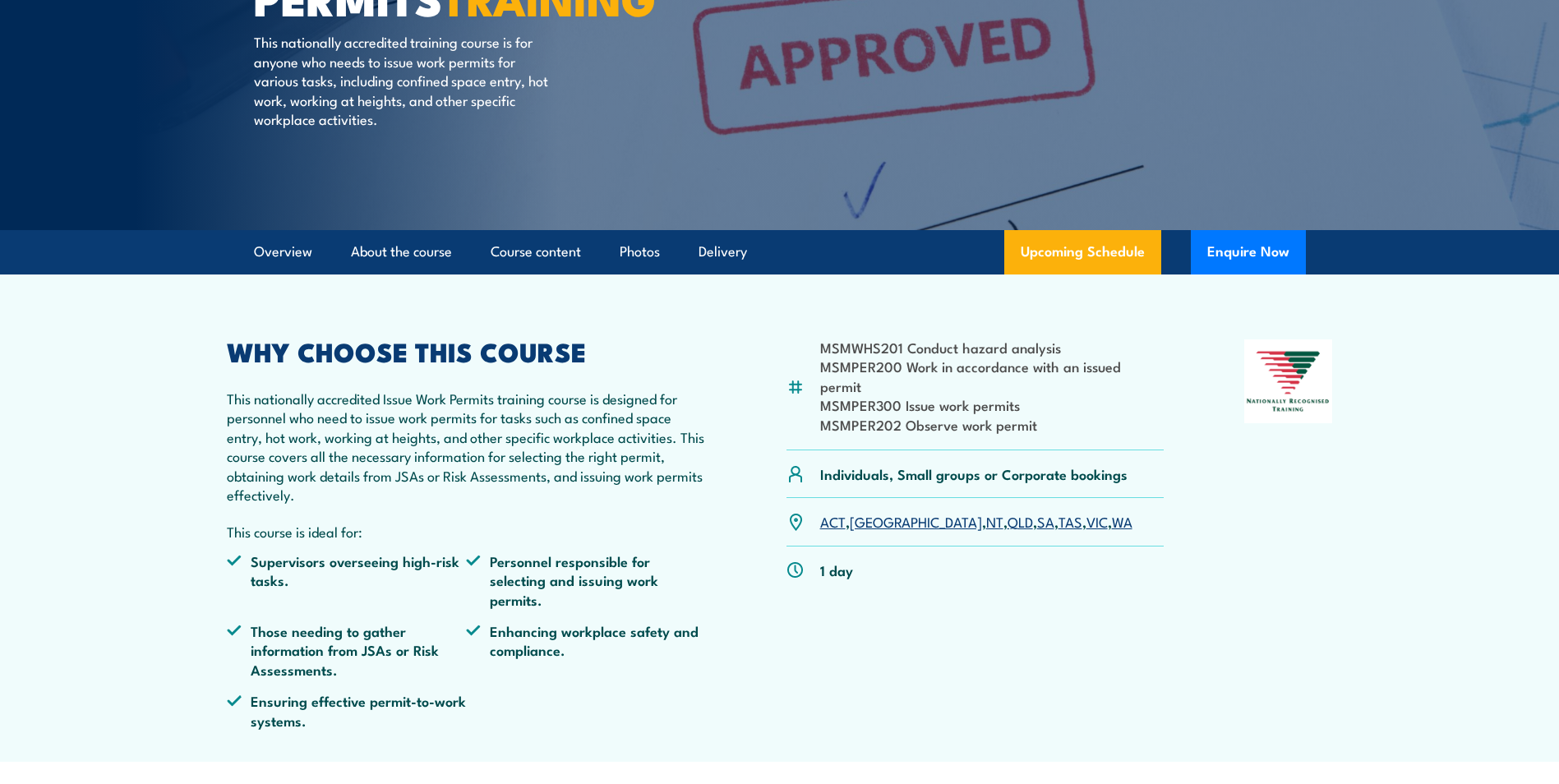
scroll to position [323, 0]
